Goal: Information Seeking & Learning: Learn about a topic

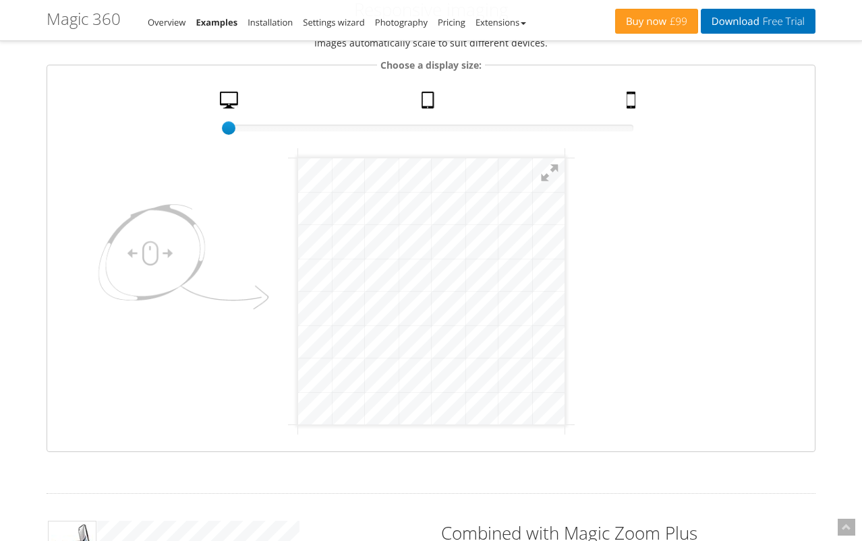
scroll to position [152, 0]
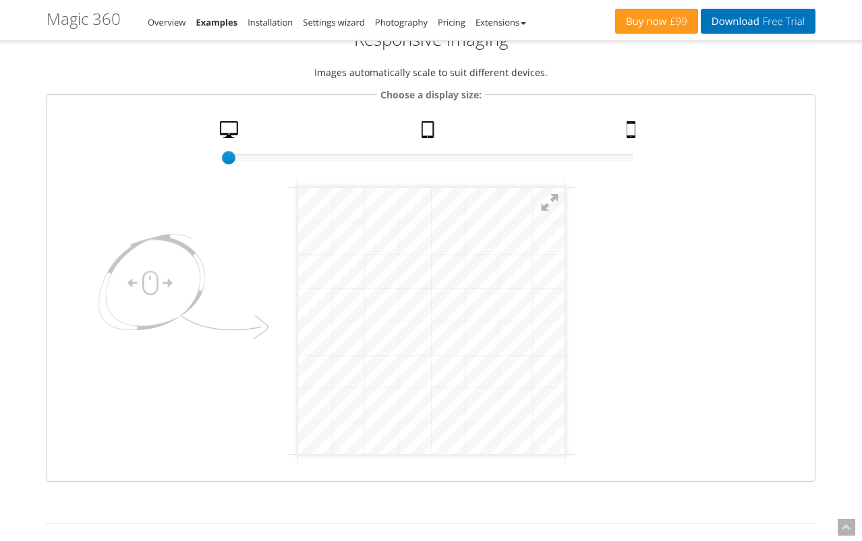
click at [627, 127] on link "Mobile" at bounding box center [632, 133] width 23 height 24
click at [229, 126] on link "Desktop" at bounding box center [230, 133] width 32 height 24
click at [155, 280] on img at bounding box center [180, 291] width 189 height 142
click at [698, 469] on fieldset "Choose a display size: 100% size 1 Desktop Tablet Mobile" at bounding box center [431, 284] width 769 height 394
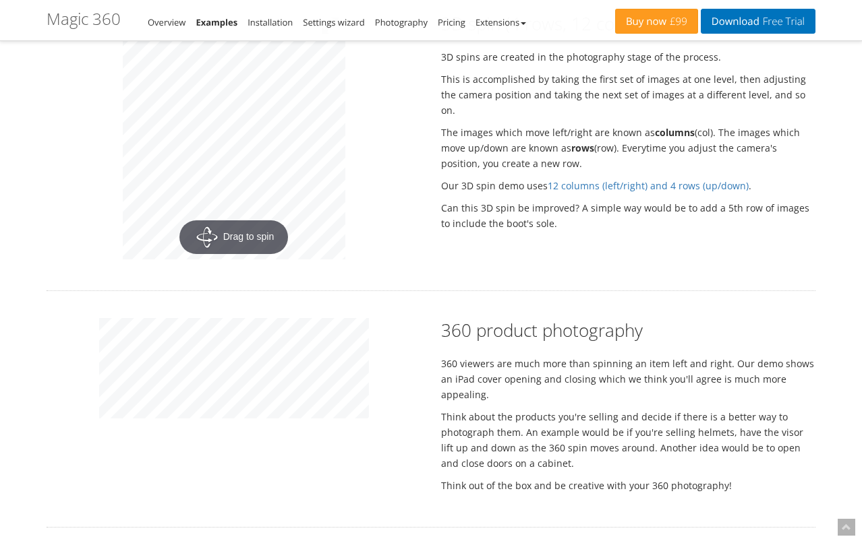
scroll to position [1705, 0]
click at [204, 185] on div "Drag to spin" at bounding box center [233, 138] width 394 height 252
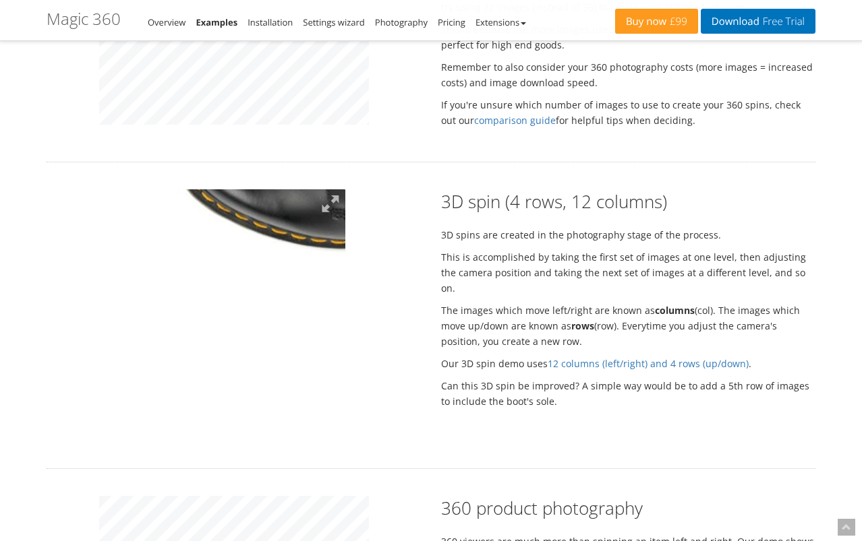
scroll to position [1528, 0]
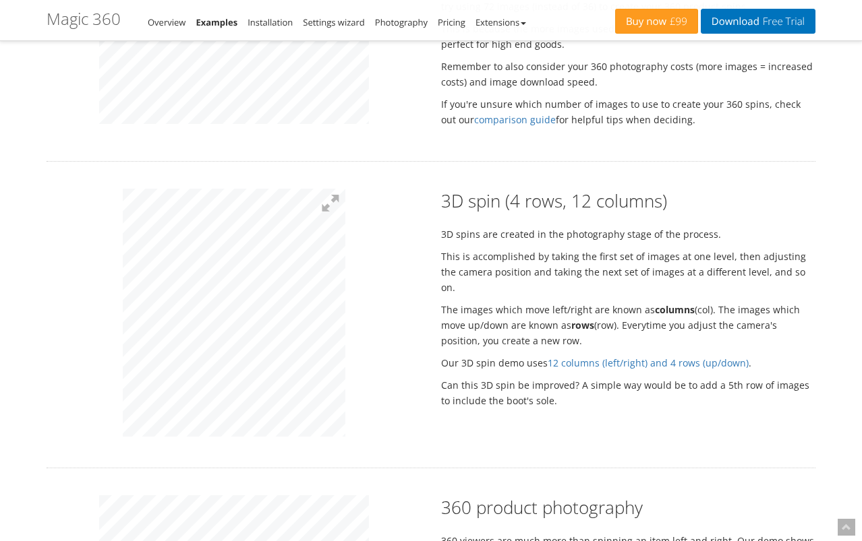
drag, startPoint x: 207, startPoint y: 293, endPoint x: 475, endPoint y: 298, distance: 268.4
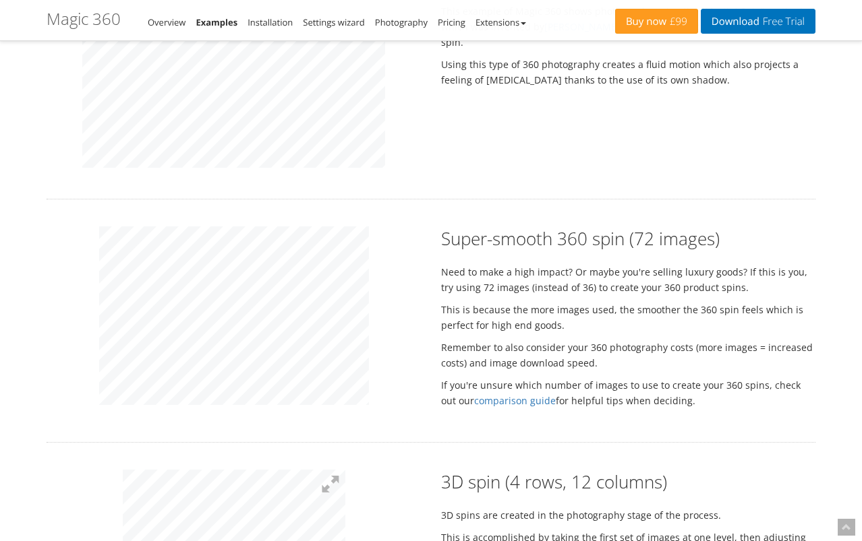
scroll to position [1232, 0]
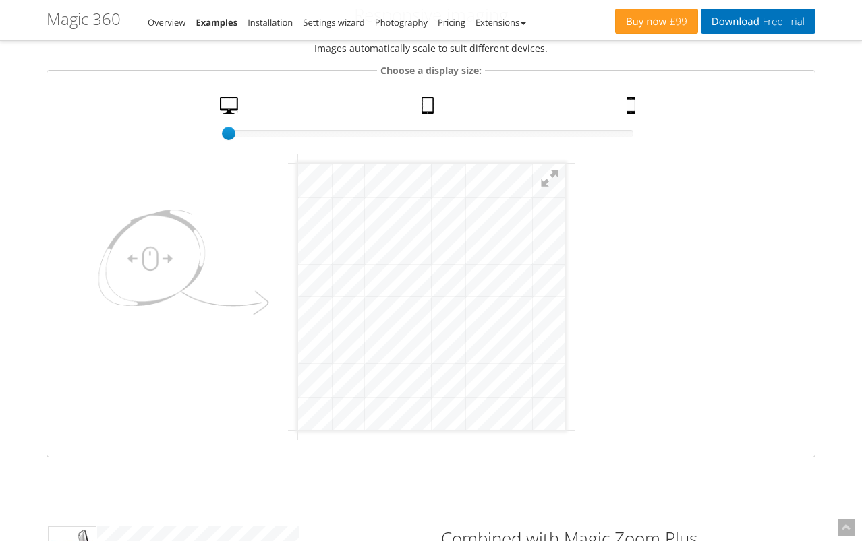
scroll to position [178, 0]
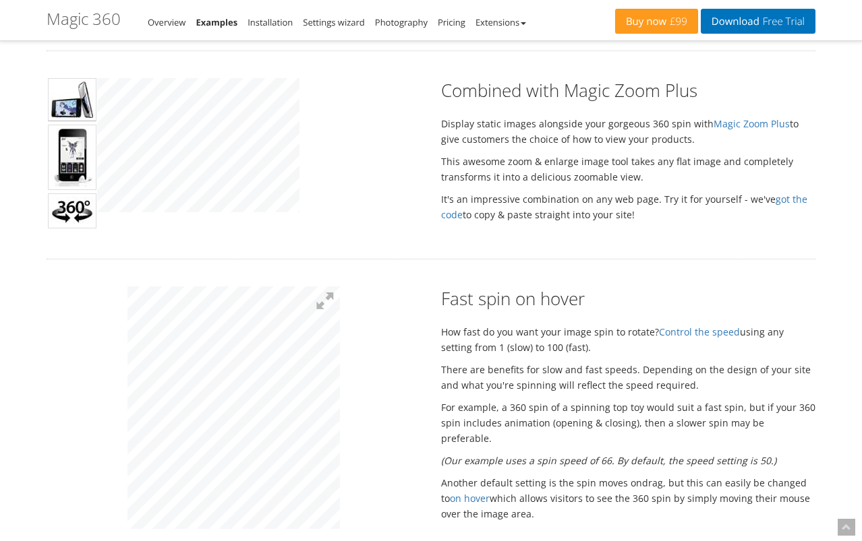
scroll to position [723, 0]
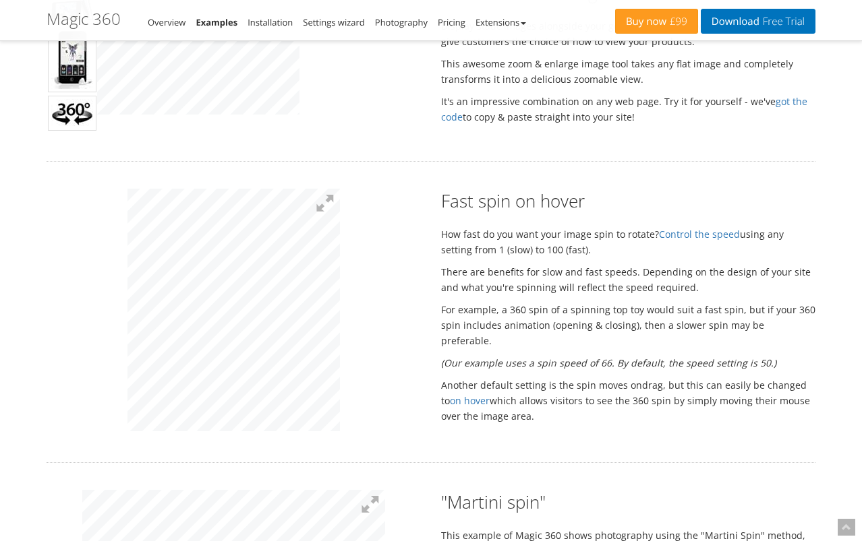
drag, startPoint x: 145, startPoint y: 436, endPoint x: 299, endPoint y: 431, distance: 154.4
click at [329, 208] on button at bounding box center [325, 204] width 30 height 30
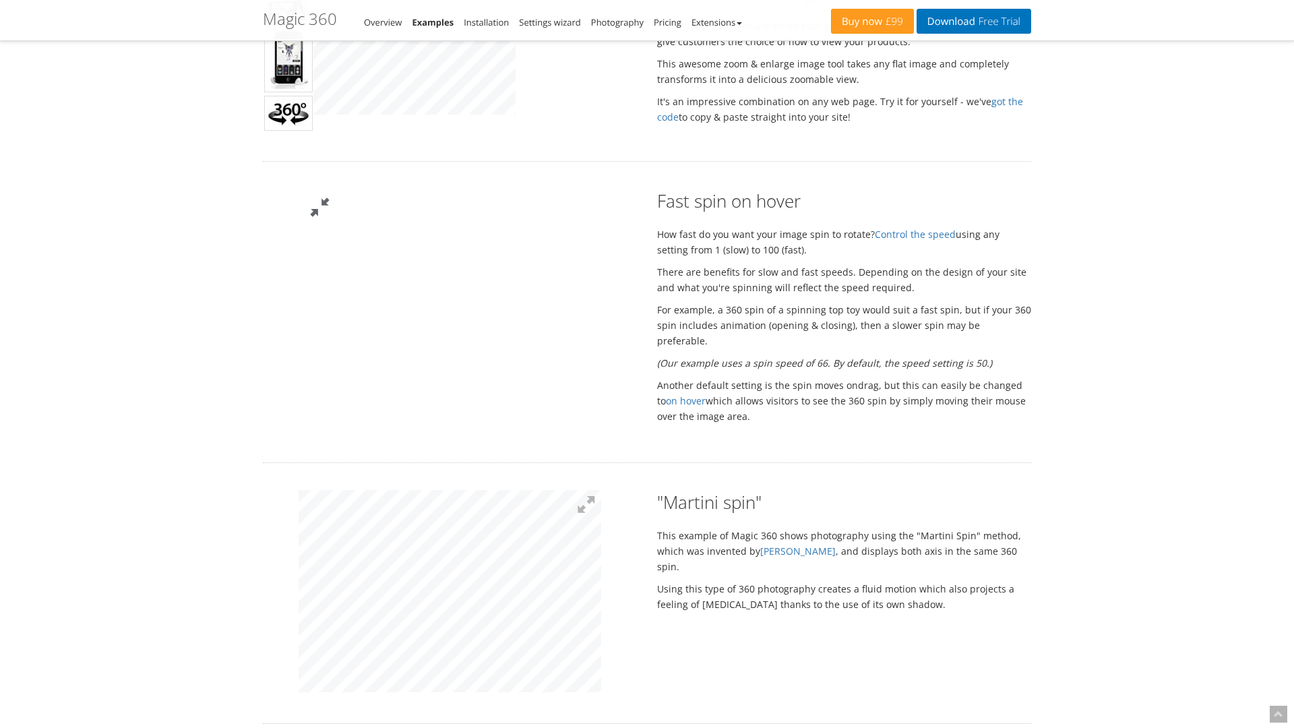
click at [340, 187] on button at bounding box center [319, 207] width 40 height 40
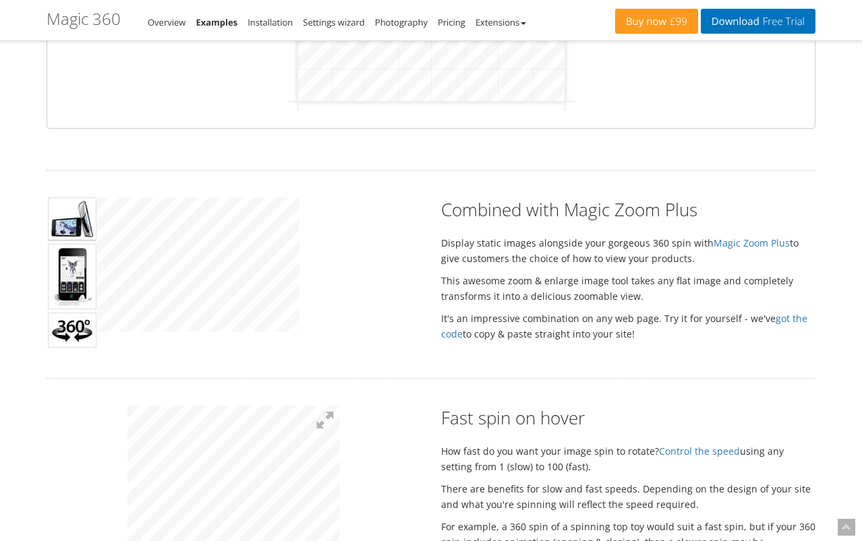
scroll to position [450, 0]
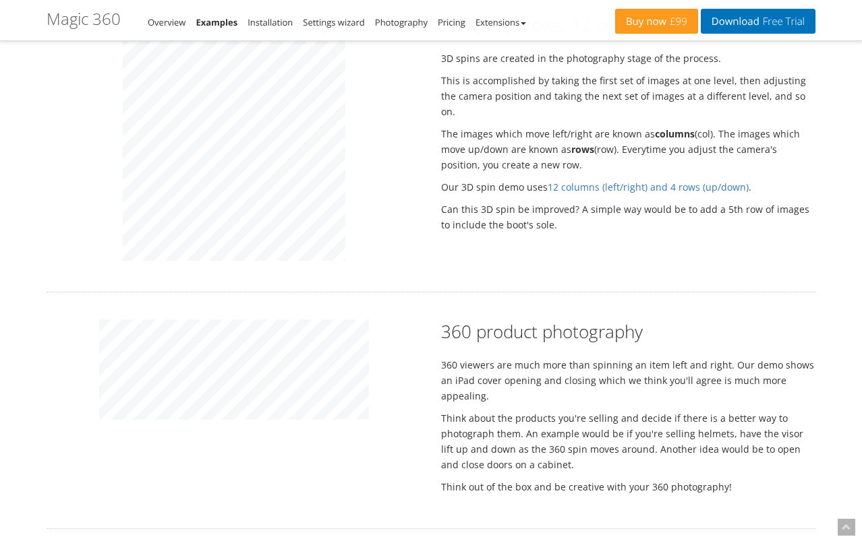
scroll to position [1704, 0]
click at [305, 453] on div "360 product photography 360 viewers are much more than spinning an item left an…" at bounding box center [430, 411] width 789 height 182
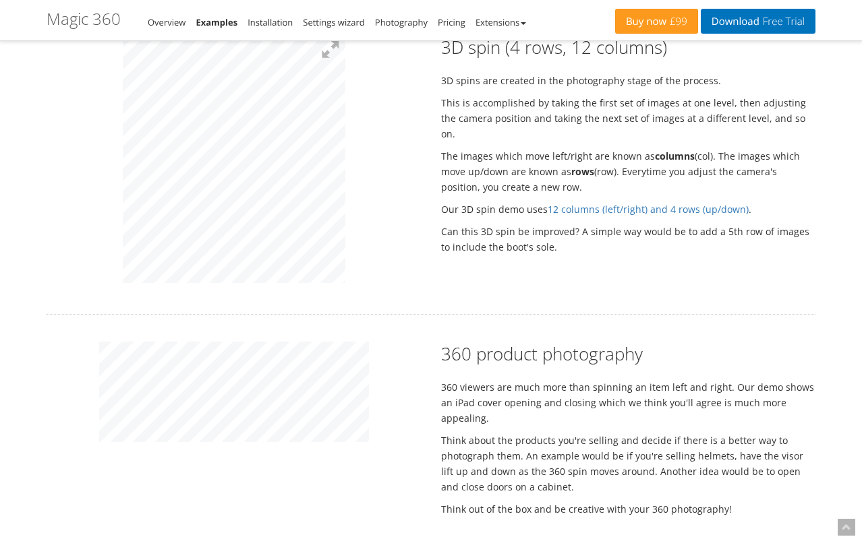
scroll to position [1681, 0]
drag, startPoint x: 370, startPoint y: 475, endPoint x: 446, endPoint y: 466, distance: 76.1
click at [371, 476] on div "360 product photography 360 viewers are much more than spinning an item left an…" at bounding box center [430, 434] width 789 height 182
click at [461, 442] on p "Think about the products you're selling and decide if there is a better way to …" at bounding box center [628, 465] width 374 height 62
click at [241, 469] on div "360 product photography 360 viewers are much more than spinning an item left an…" at bounding box center [430, 434] width 789 height 182
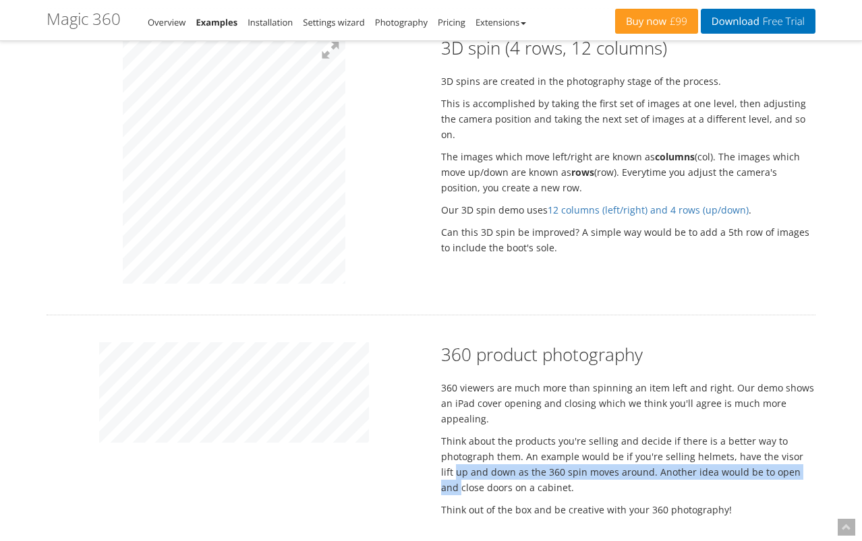
drag, startPoint x: 210, startPoint y: 463, endPoint x: 303, endPoint y: 466, distance: 93.1
click at [297, 459] on div "360 product photography 360 viewers are much more than spinning an item left an…" at bounding box center [430, 434] width 789 height 182
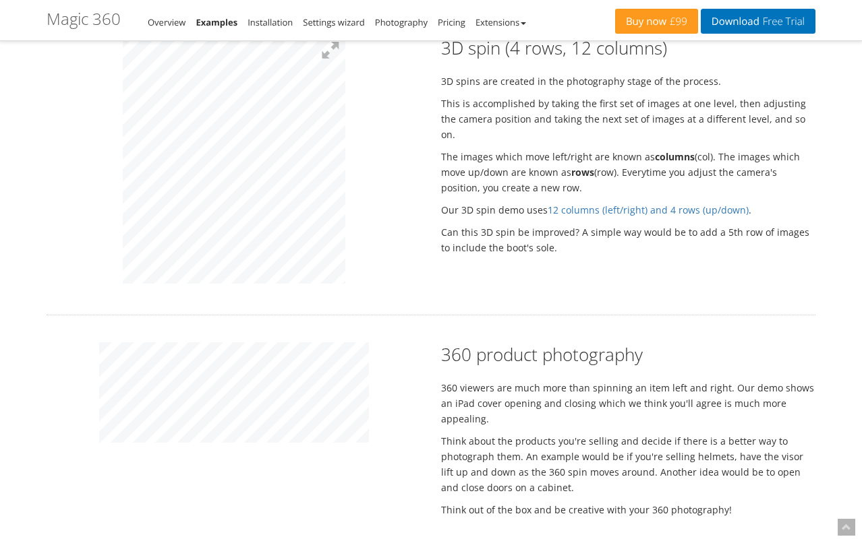
click at [349, 450] on div at bounding box center [233, 398] width 394 height 111
drag, startPoint x: 302, startPoint y: 483, endPoint x: 208, endPoint y: 473, distance: 95.0
click at [189, 475] on div "360 product photography 360 viewers are much more than spinning an item left an…" at bounding box center [430, 434] width 789 height 182
drag, startPoint x: 243, startPoint y: 469, endPoint x: 267, endPoint y: 466, distance: 24.4
click at [243, 469] on div "360 product photography 360 viewers are much more than spinning an item left an…" at bounding box center [430, 434] width 789 height 182
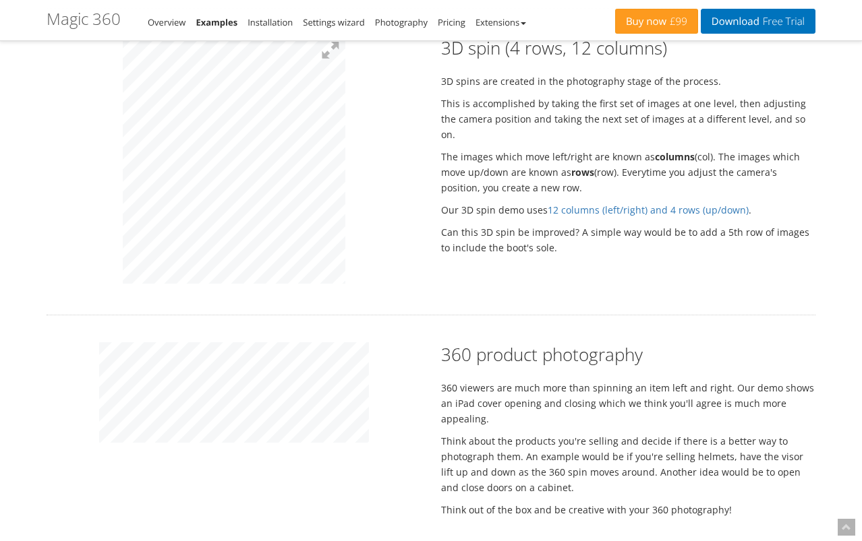
click at [182, 265] on div at bounding box center [233, 162] width 394 height 252
drag, startPoint x: 179, startPoint y: 473, endPoint x: 312, endPoint y: 471, distance: 132.8
click at [314, 471] on div "360 product photography 360 viewers are much more than spinning an item left an…" at bounding box center [430, 434] width 789 height 182
click at [320, 461] on div "360 product photography 360 viewers are much more than spinning an item left an…" at bounding box center [430, 434] width 789 height 182
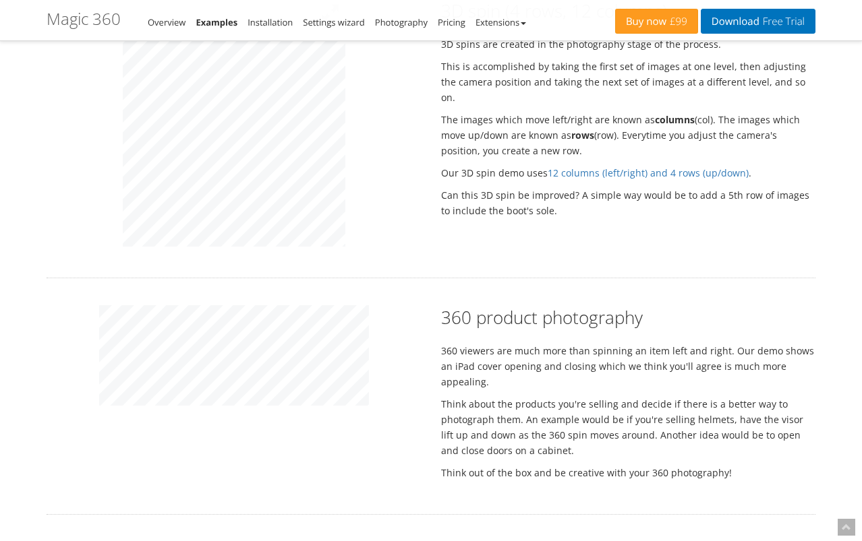
scroll to position [1715, 0]
